Goal: Information Seeking & Learning: Check status

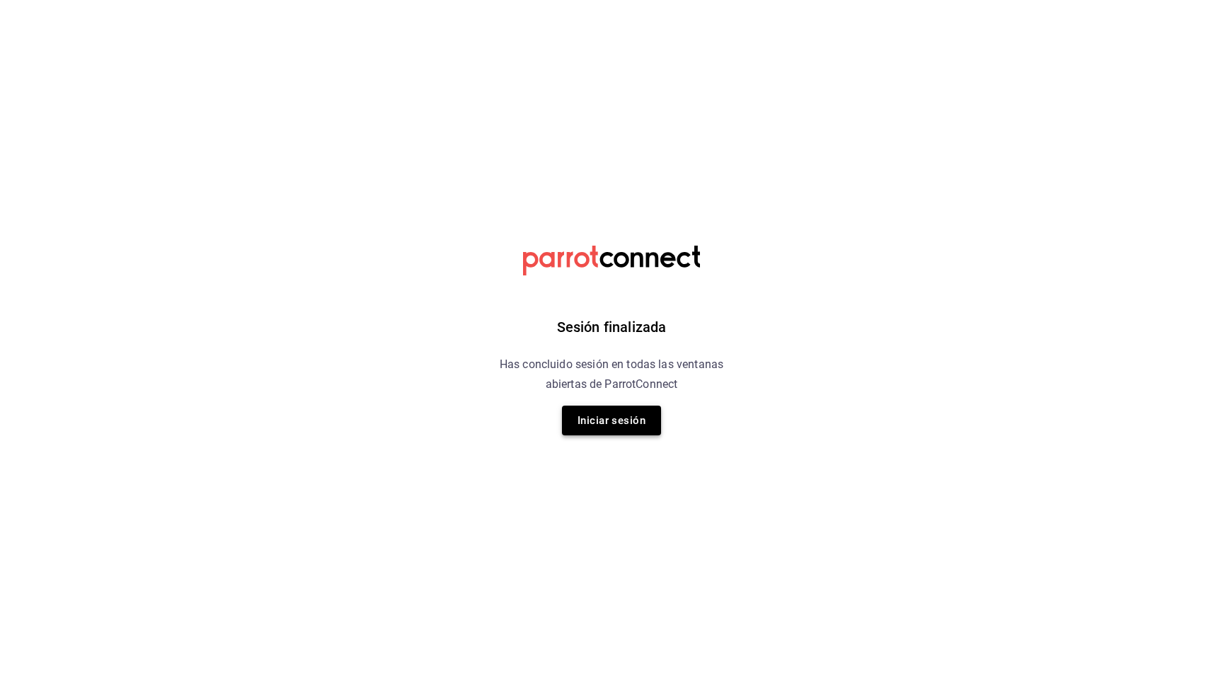
click at [632, 434] on button "Iniciar sesión" at bounding box center [611, 420] width 99 height 30
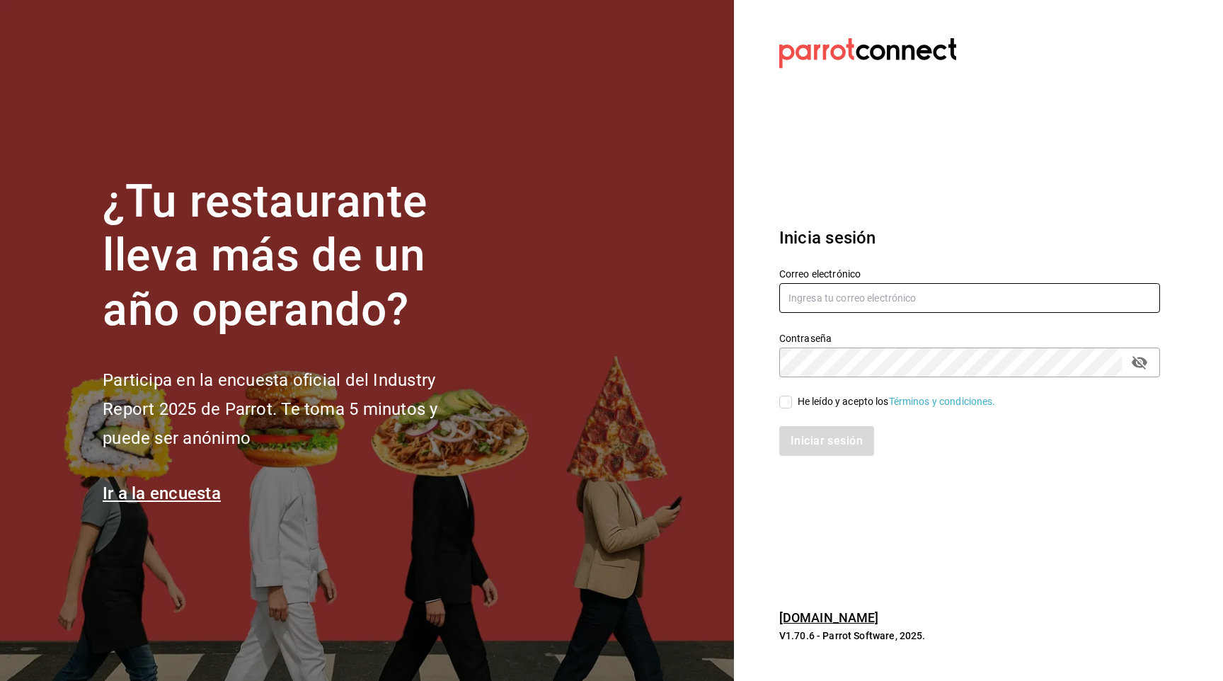
click at [937, 294] on input "text" at bounding box center [969, 298] width 381 height 30
type input "[EMAIL_ADDRESS][DOMAIN_NAME]"
click at [824, 403] on div "He leído y acepto los Términos y condiciones." at bounding box center [896, 401] width 198 height 15
click at [792, 403] on input "He leído y acepto los Términos y condiciones." at bounding box center [785, 402] width 13 height 13
checkbox input "true"
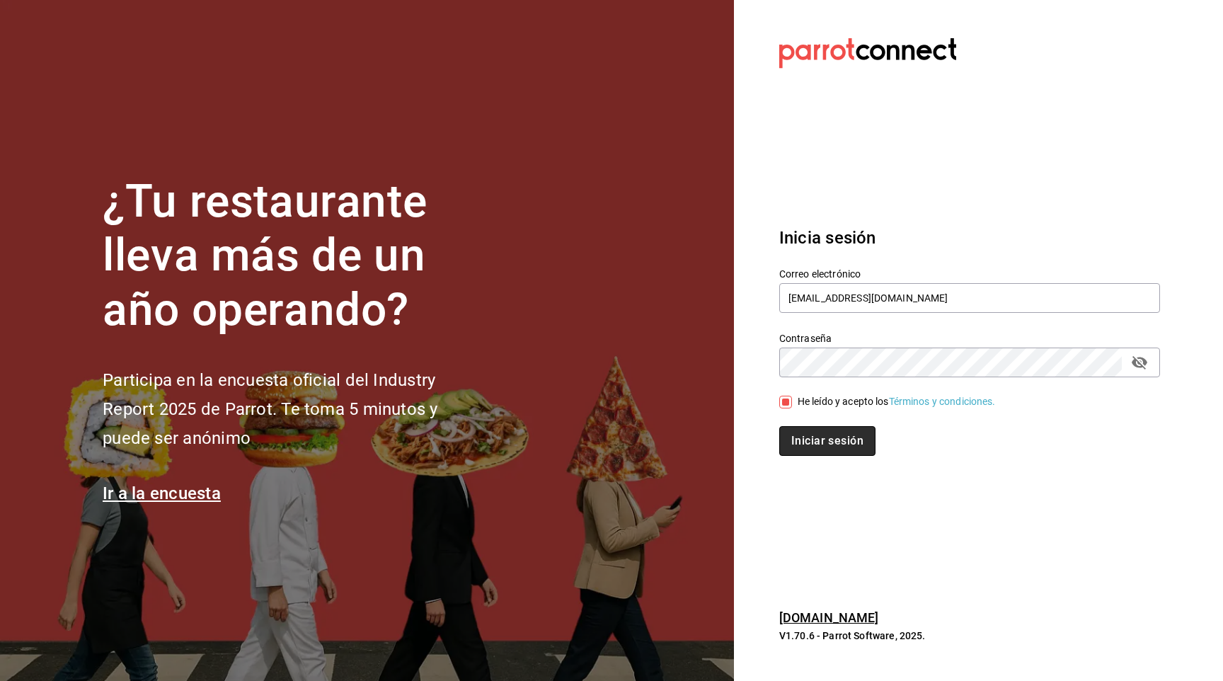
click at [824, 444] on button "Iniciar sesión" at bounding box center [827, 441] width 96 height 30
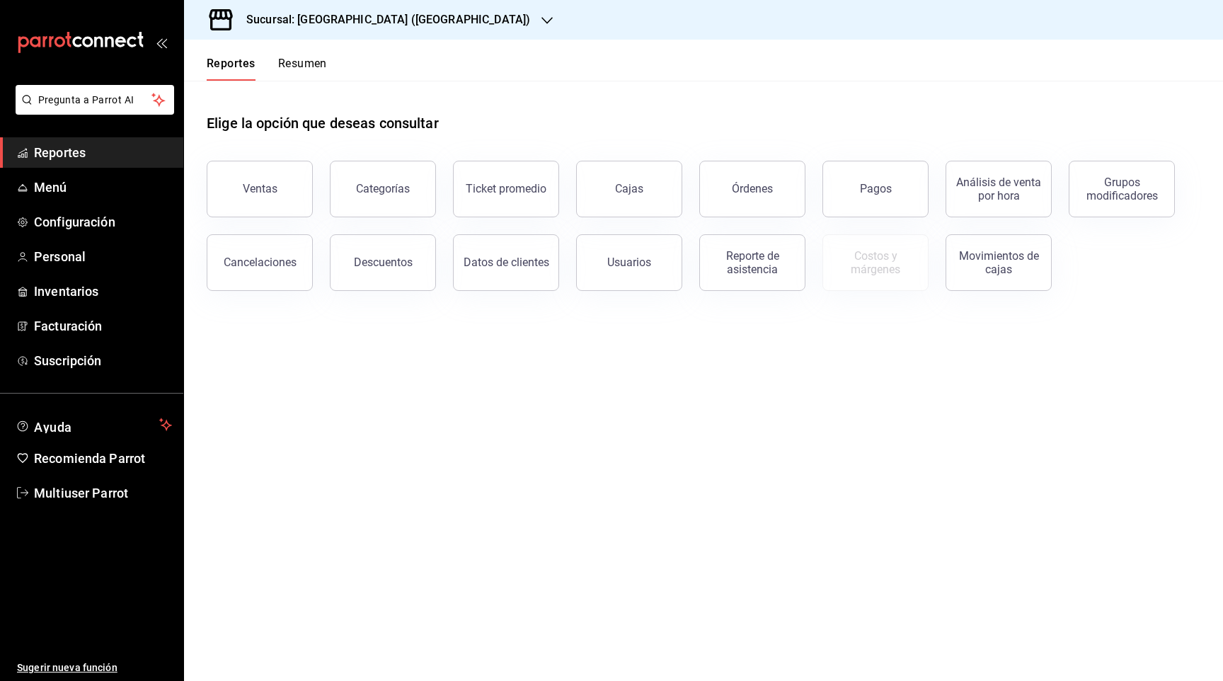
click at [302, 17] on h3 "Sucursal: Terraza Catedral (Caja)" at bounding box center [382, 19] width 295 height 17
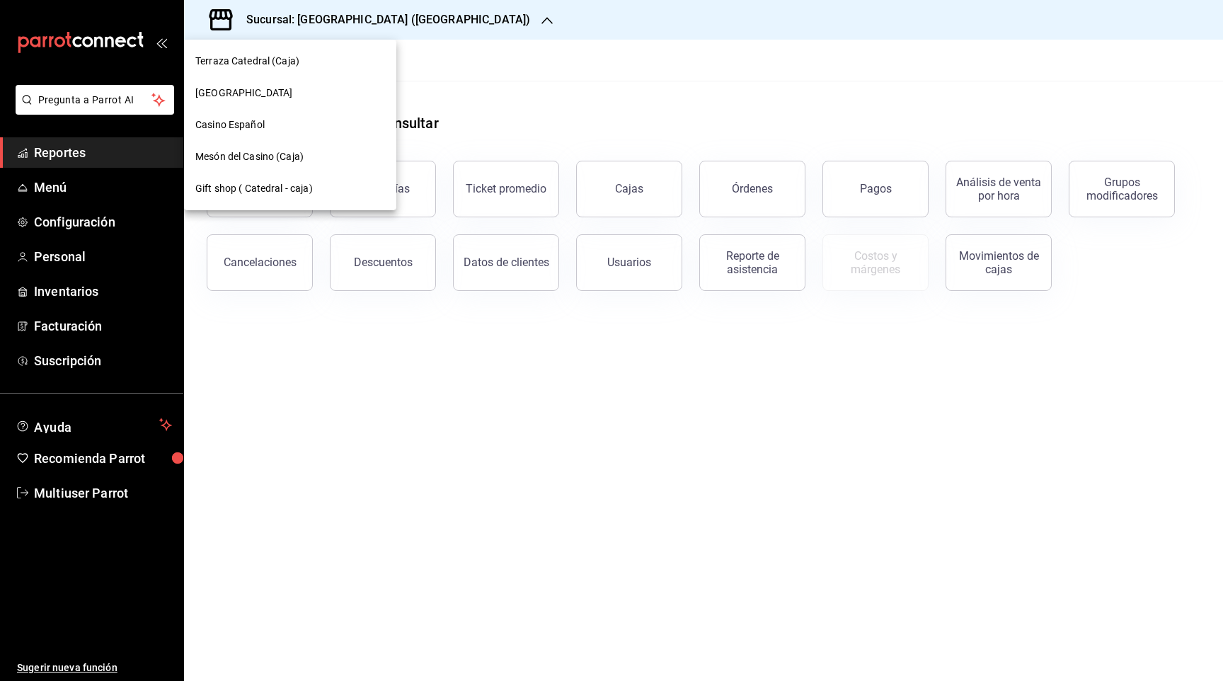
click at [292, 98] on div "Hotel Catedral" at bounding box center [290, 93] width 190 height 15
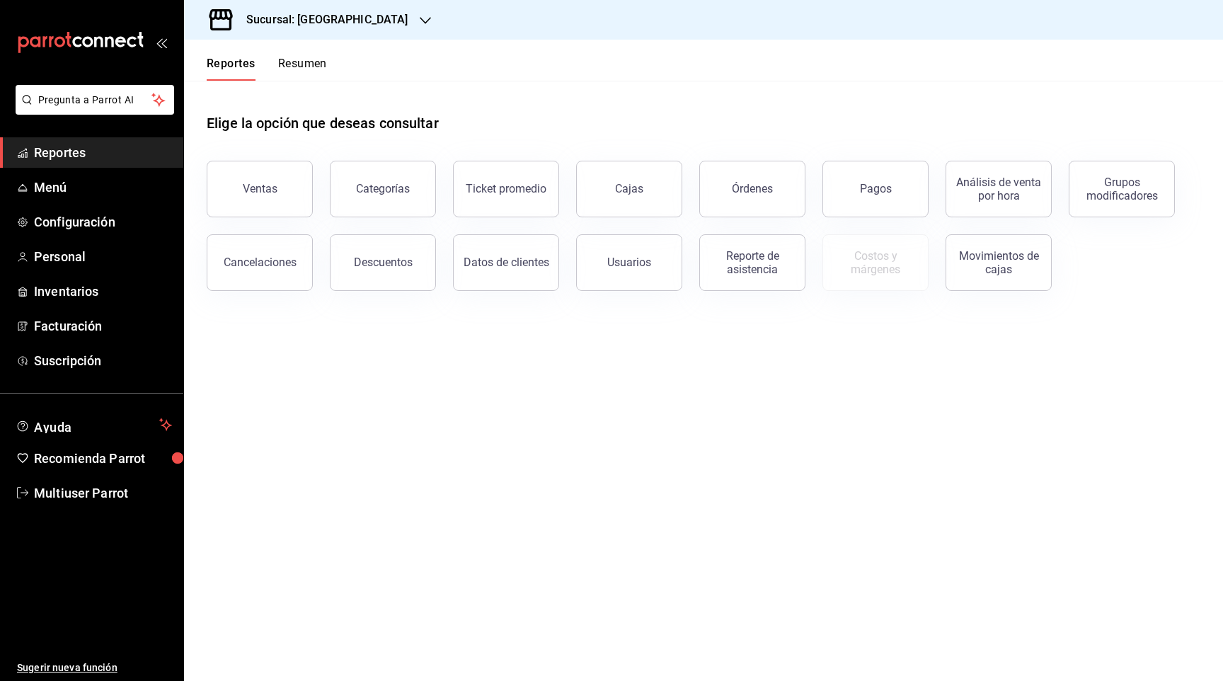
click at [303, 69] on button "Resumen" at bounding box center [302, 69] width 49 height 24
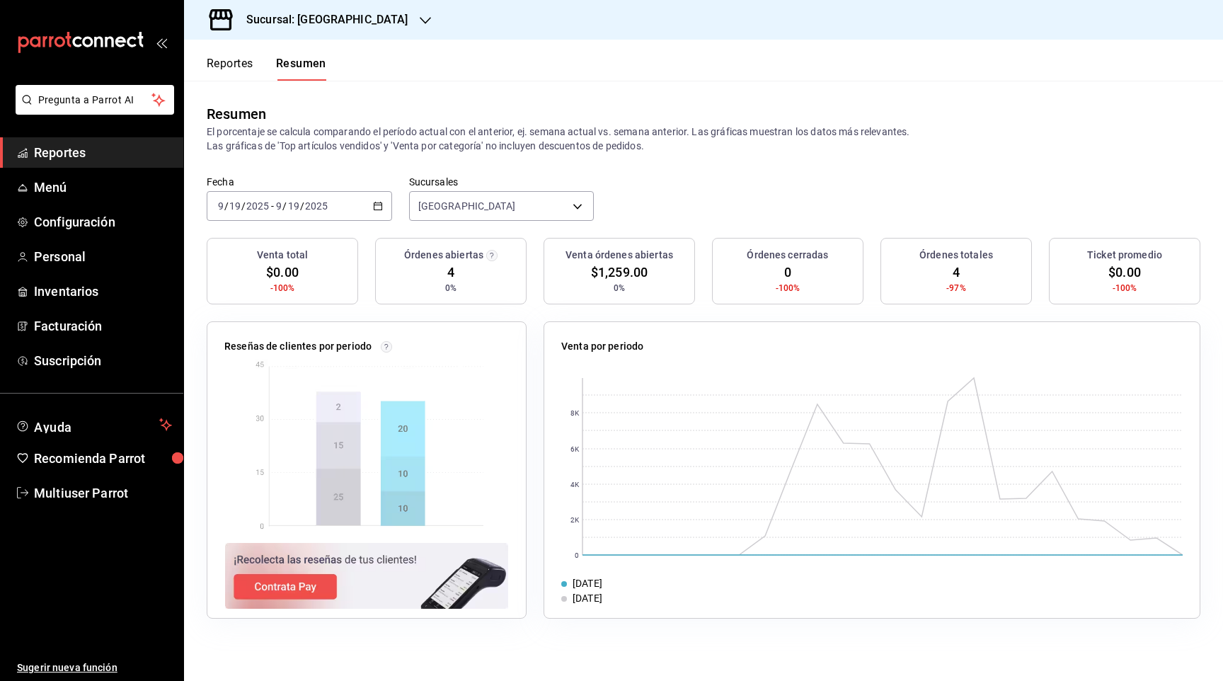
click at [299, 202] on input "19" at bounding box center [293, 205] width 13 height 11
click at [262, 345] on span "Mes actual" at bounding box center [274, 344] width 110 height 15
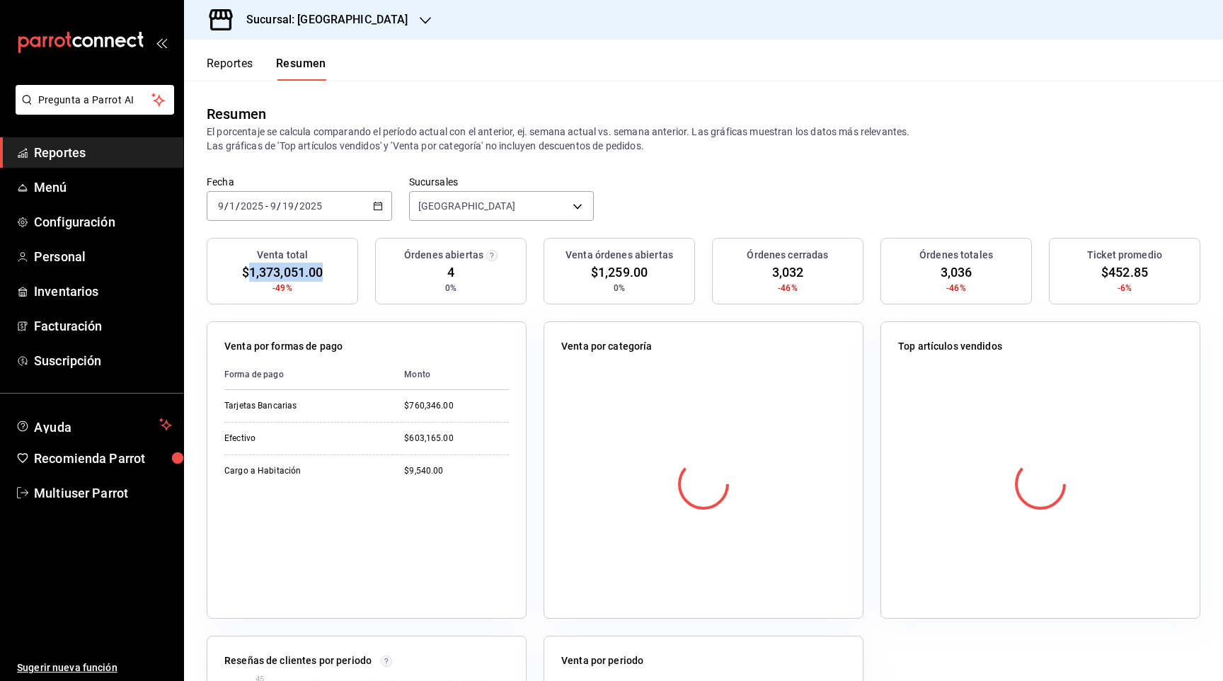
drag, startPoint x: 308, startPoint y: 274, endPoint x: 248, endPoint y: 274, distance: 60.8
click at [248, 274] on div "Venta total $1,373,051.00 -49%" at bounding box center [282, 271] width 151 height 67
copy span "1,373,051.00"
